Goal: Use online tool/utility: Use online tool/utility

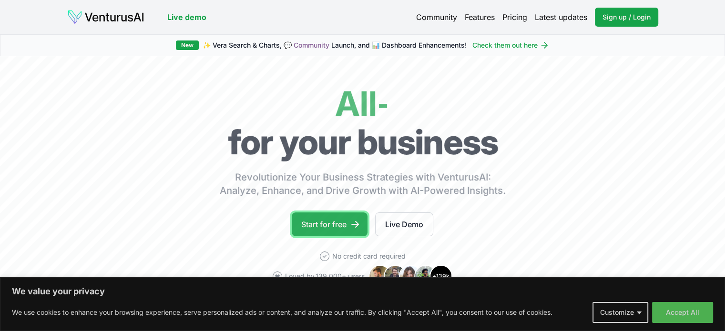
click at [345, 223] on link "Start for free" at bounding box center [330, 225] width 76 height 24
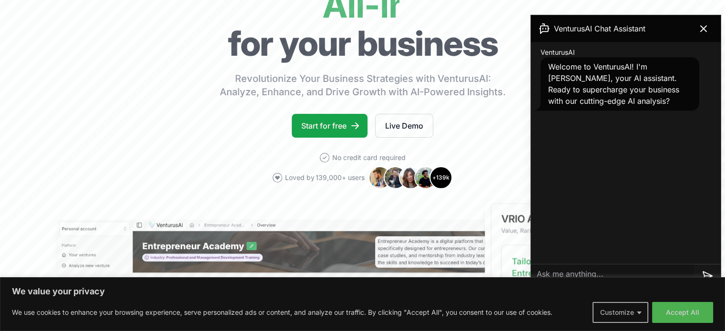
scroll to position [95, 0]
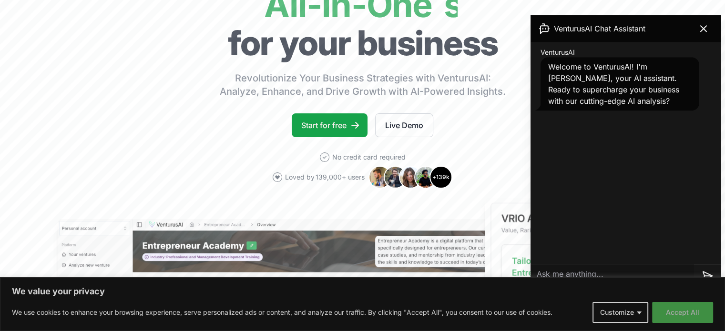
click at [688, 318] on button "Accept All" at bounding box center [682, 312] width 61 height 21
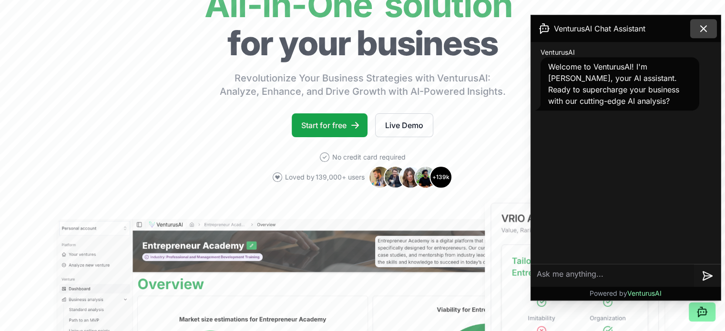
click at [706, 30] on icon at bounding box center [704, 29] width 6 height 6
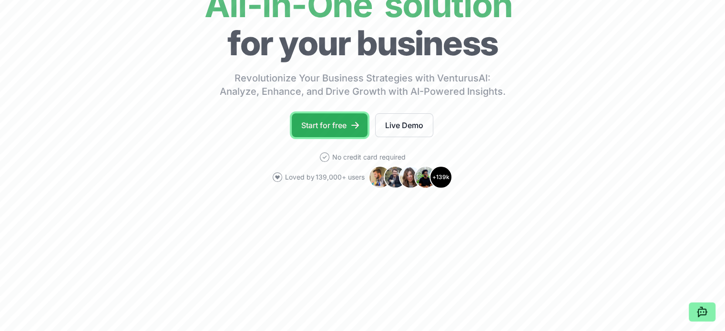
click at [325, 125] on link "Start for free" at bounding box center [330, 125] width 76 height 24
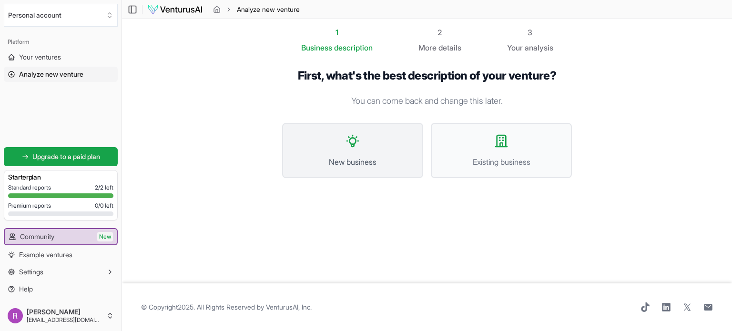
click at [355, 152] on button "New business" at bounding box center [352, 150] width 141 height 55
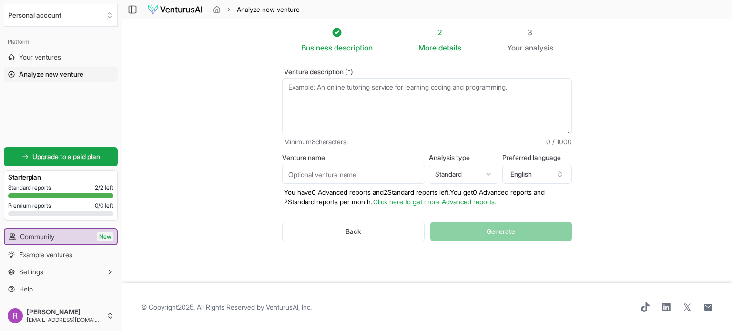
click at [391, 89] on textarea "Venture description (*)" at bounding box center [427, 106] width 290 height 56
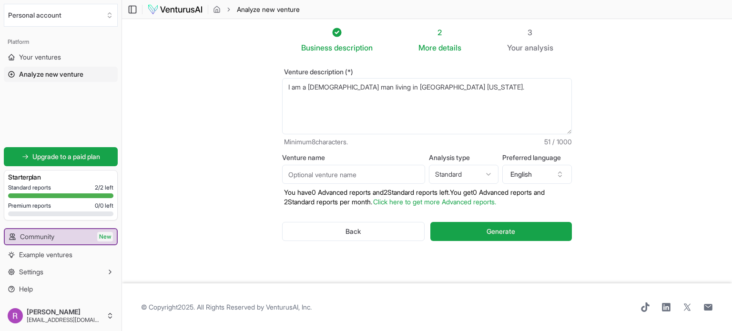
click at [457, 87] on textarea "I am a [DEMOGRAPHIC_DATA] man living in [GEOGRAPHIC_DATA] [US_STATE]." at bounding box center [427, 106] width 290 height 56
click at [327, 99] on textarea "I am a [DEMOGRAPHIC_DATA] man living in [GEOGRAPHIC_DATA] [US_STATE]. I have sp…" at bounding box center [427, 106] width 290 height 56
click at [433, 97] on textarea "I am a [DEMOGRAPHIC_DATA] man living in [GEOGRAPHIC_DATA] [US_STATE]. I have sp…" at bounding box center [427, 106] width 290 height 56
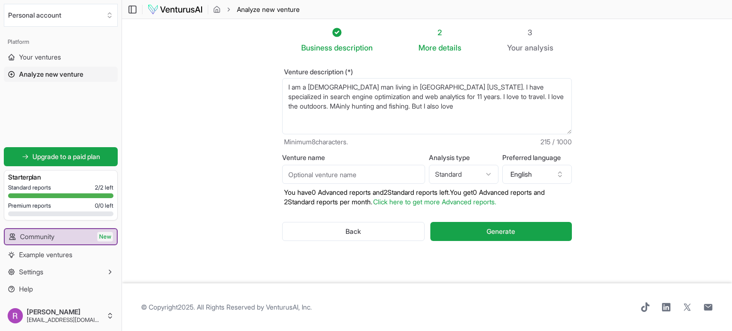
drag, startPoint x: 536, startPoint y: 90, endPoint x: 548, endPoint y: 99, distance: 15.4
click at [546, 97] on textarea "I am a [DEMOGRAPHIC_DATA] man living in [GEOGRAPHIC_DATA] [US_STATE]. I have sp…" at bounding box center [427, 106] width 290 height 56
click at [552, 101] on textarea "I am a [DEMOGRAPHIC_DATA] man living in [GEOGRAPHIC_DATA] [US_STATE]. I have sp…" at bounding box center [427, 106] width 290 height 56
click at [410, 109] on textarea "I am a [DEMOGRAPHIC_DATA] man living in [GEOGRAPHIC_DATA] [US_STATE]. I have sp…" at bounding box center [427, 106] width 290 height 56
click at [508, 107] on textarea "I am a [DEMOGRAPHIC_DATA] man living in [GEOGRAPHIC_DATA] [US_STATE]. I have sp…" at bounding box center [427, 106] width 290 height 56
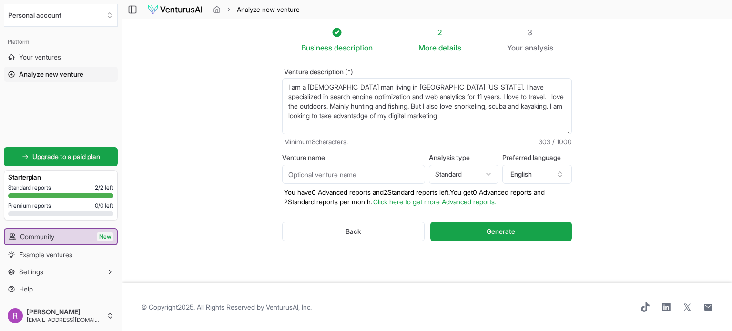
click at [307, 114] on textarea "I am a [DEMOGRAPHIC_DATA] man living in [GEOGRAPHIC_DATA] [US_STATE]. I have sp…" at bounding box center [427, 106] width 290 height 56
click at [399, 116] on textarea "I am a [DEMOGRAPHIC_DATA] man living in [GEOGRAPHIC_DATA] [US_STATE]. I have sp…" at bounding box center [427, 106] width 290 height 56
click at [214, 146] on section "Business description 2 More details 3 Your analysis Venture description (*) I a…" at bounding box center [427, 151] width 610 height 265
click at [473, 124] on textarea "I am a [DEMOGRAPHIC_DATA] man living in [GEOGRAPHIC_DATA] [US_STATE]. I have sp…" at bounding box center [427, 106] width 290 height 56
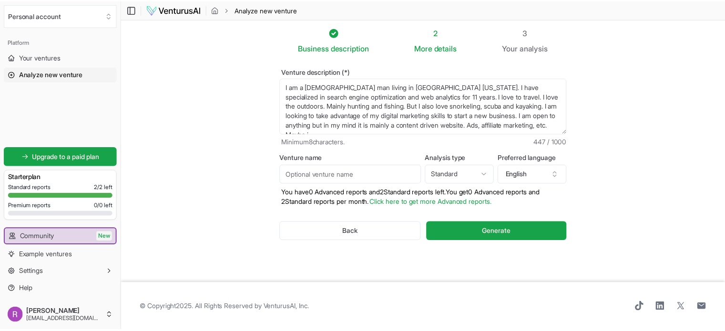
scroll to position [5, 0]
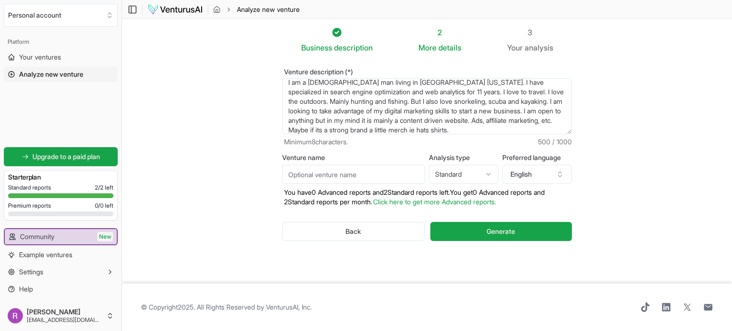
click at [491, 133] on textarea "I am a [DEMOGRAPHIC_DATA] man living in [GEOGRAPHIC_DATA] [US_STATE]. I have sp…" at bounding box center [427, 106] width 290 height 56
type textarea "I am a [DEMOGRAPHIC_DATA] man living in [GEOGRAPHIC_DATA] [US_STATE]. I have sp…"
click at [501, 228] on span "Generate" at bounding box center [501, 232] width 29 height 10
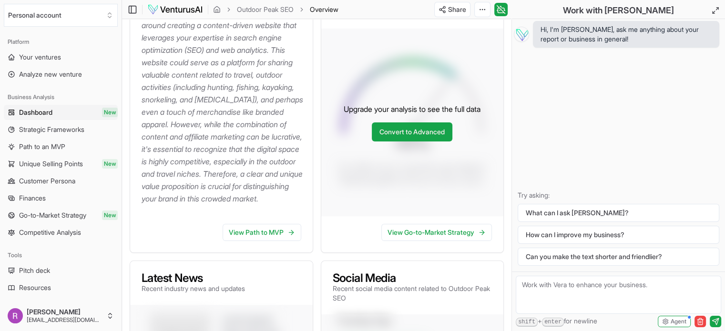
scroll to position [191, 0]
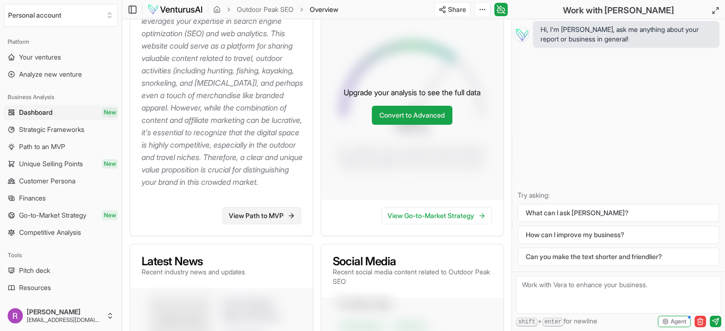
click at [288, 220] on icon at bounding box center [292, 216] width 8 height 8
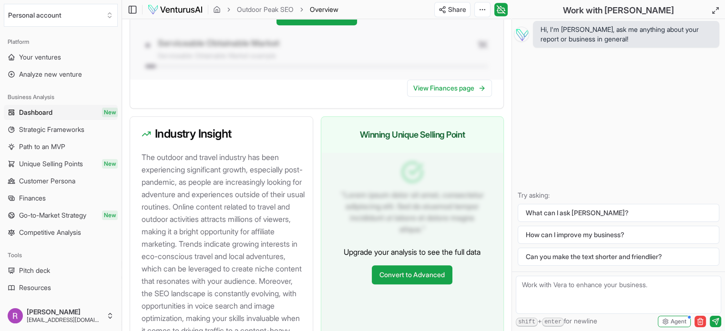
scroll to position [907, 0]
